Goal: Obtain resource: Download file/media

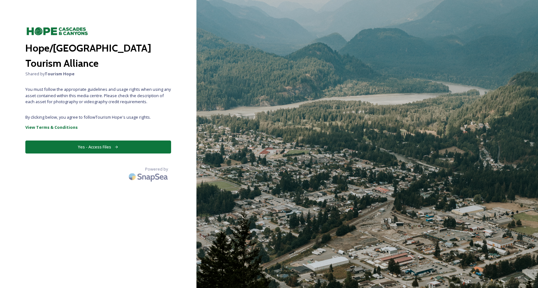
click at [106, 145] on button "Yes - Access Files" at bounding box center [98, 147] width 146 height 13
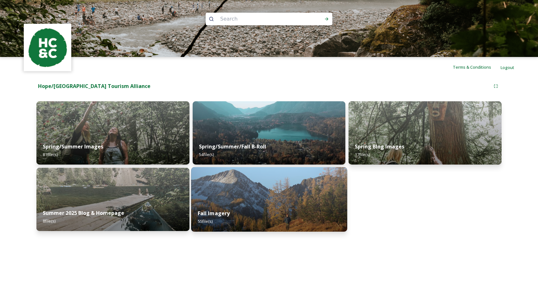
click at [296, 190] on img at bounding box center [269, 199] width 156 height 65
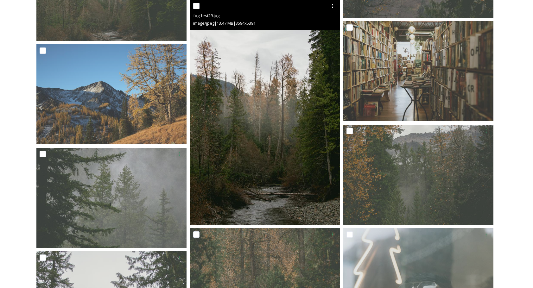
scroll to position [982, 0]
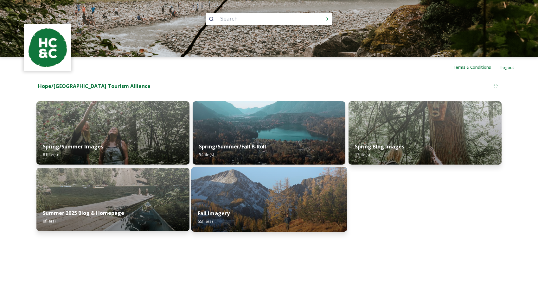
click at [284, 183] on img at bounding box center [269, 199] width 156 height 65
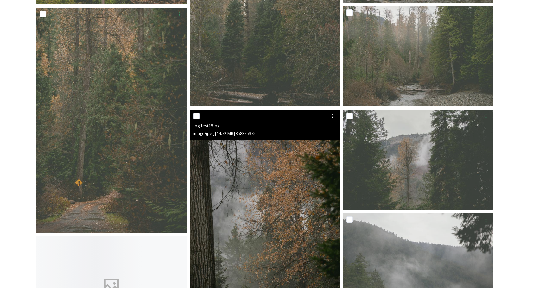
scroll to position [2091, 0]
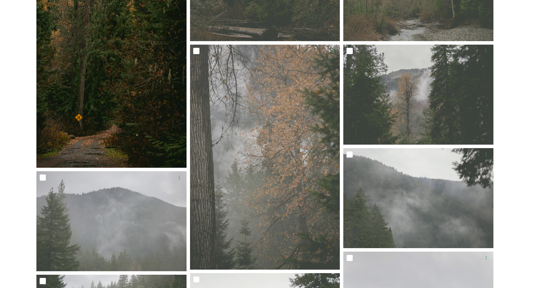
click at [77, 106] on img at bounding box center [111, 55] width 150 height 225
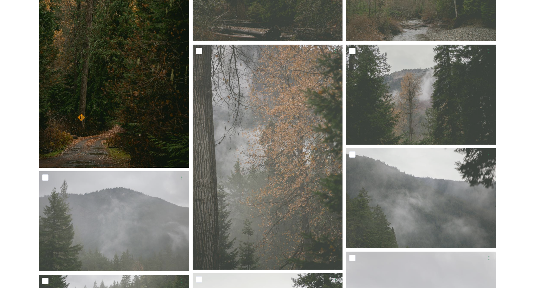
scroll to position [1862, 0]
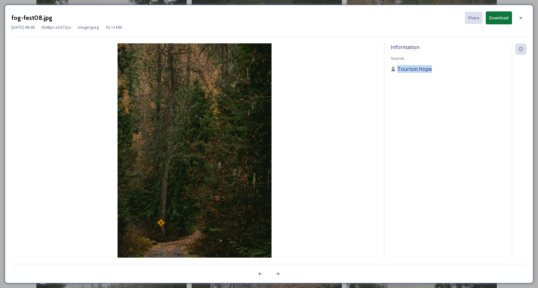
drag, startPoint x: 434, startPoint y: 69, endPoint x: 397, endPoint y: 71, distance: 37.1
click at [397, 71] on div "Tourism Hope" at bounding box center [448, 69] width 115 height 8
copy span "Tourism Hope"
click at [523, 18] on icon at bounding box center [520, 18] width 5 height 5
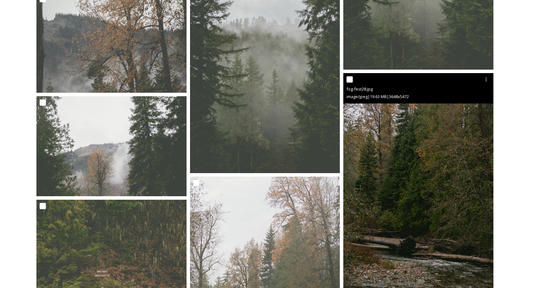
scroll to position [1712, 0]
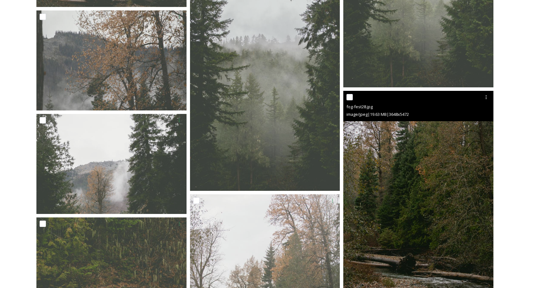
click at [350, 97] on input "checkbox" at bounding box center [350, 97] width 6 height 6
checkbox input "true"
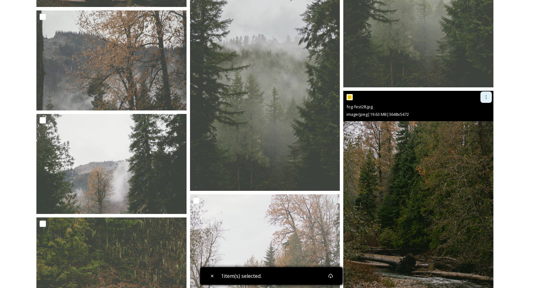
click at [485, 101] on div at bounding box center [486, 97] width 11 height 11
click at [412, 130] on img at bounding box center [418, 203] width 150 height 225
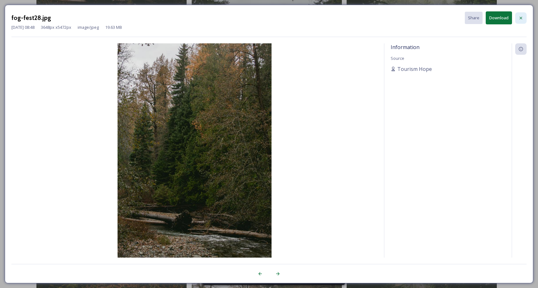
click at [519, 17] on icon at bounding box center [520, 18] width 5 height 5
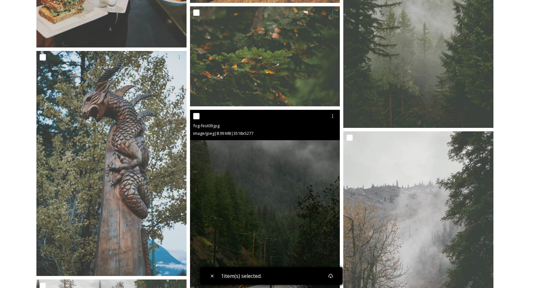
scroll to position [730, 0]
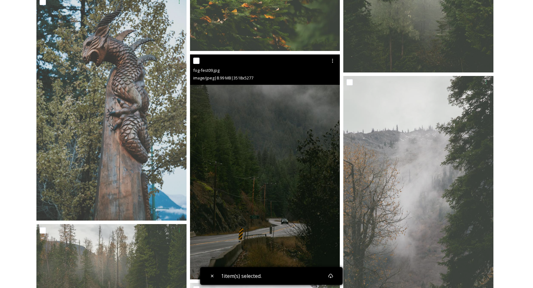
click at [293, 158] on img at bounding box center [265, 166] width 150 height 225
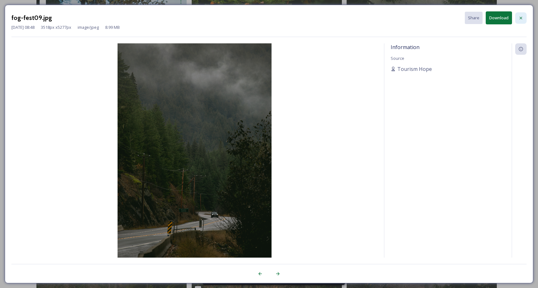
click at [522, 17] on icon at bounding box center [520, 18] width 5 height 5
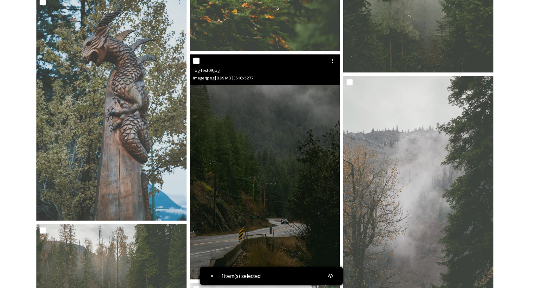
click at [196, 62] on input "checkbox" at bounding box center [196, 61] width 6 height 6
checkbox input "true"
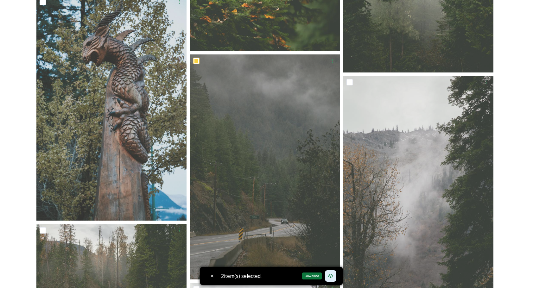
click at [332, 278] on icon at bounding box center [330, 276] width 5 height 5
